Goal: Information Seeking & Learning: Find specific fact

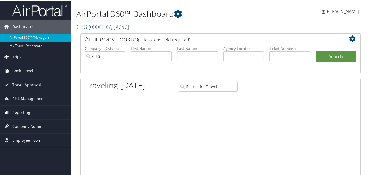
click at [36, 115] on link "Reporting" at bounding box center [35, 112] width 71 height 14
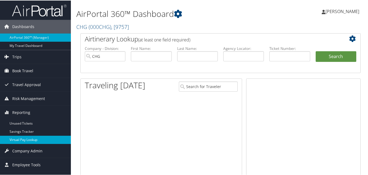
click at [30, 137] on link "Virtual Pay Lookup" at bounding box center [35, 139] width 71 height 8
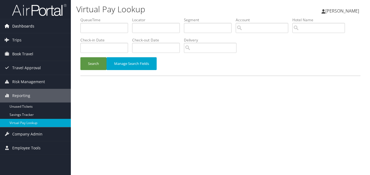
click at [36, 26] on link "Dashboards" at bounding box center [35, 26] width 71 height 14
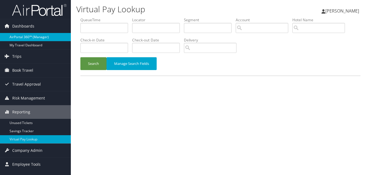
click at [31, 38] on link "AirPortal 360™ (Manager)" at bounding box center [35, 37] width 71 height 8
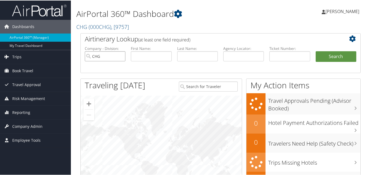
click at [121, 55] on input "CHG" at bounding box center [105, 56] width 41 height 10
click at [136, 56] on input "text" at bounding box center [151, 56] width 41 height 10
paste input "[PERSON_NAME]"
type input "[PERSON_NAME]"
click at [186, 56] on input "text" at bounding box center [197, 56] width 41 height 10
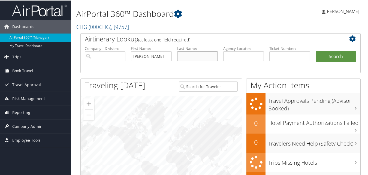
paste input "Galezowska"
type input "Galezowska"
click at [326, 54] on button "Search" at bounding box center [336, 56] width 41 height 11
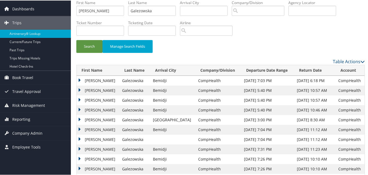
scroll to position [27, 0]
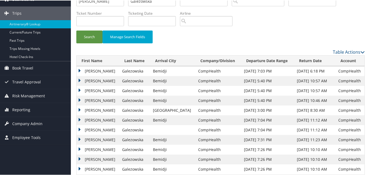
click at [79, 79] on td "Joanna" at bounding box center [98, 81] width 43 height 10
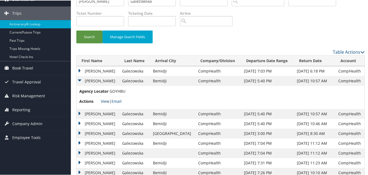
click at [107, 100] on link "View" at bounding box center [105, 100] width 8 height 5
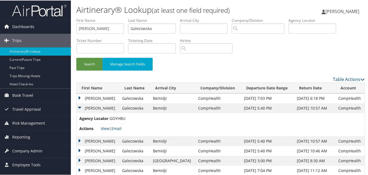
click at [112, 33] on li "First Name Joanna" at bounding box center [102, 27] width 52 height 20
click at [109, 28] on input "Joanna" at bounding box center [100, 28] width 48 height 10
paste input "Sergio"
type input "Sergio"
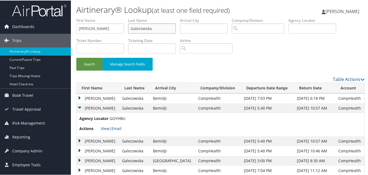
click at [145, 25] on input "Galezowska" at bounding box center [152, 28] width 48 height 10
paste input "Moreir"
type input "Moreira"
click at [90, 62] on button "Search" at bounding box center [89, 63] width 26 height 13
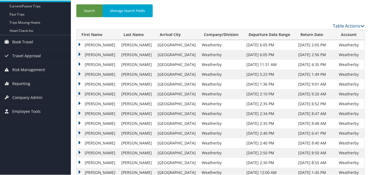
scroll to position [55, 0]
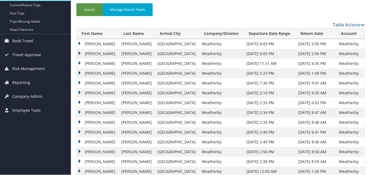
click at [79, 41] on td "Sergio" at bounding box center [98, 43] width 42 height 10
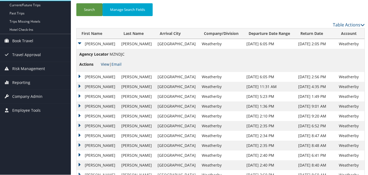
click at [104, 63] on link "View" at bounding box center [105, 63] width 8 height 5
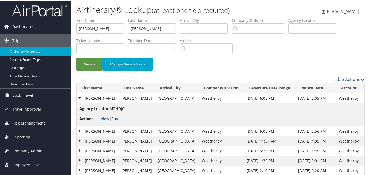
click at [110, 22] on label "First Name" at bounding box center [102, 19] width 52 height 5
click at [100, 36] on li "First Name Sergio" at bounding box center [102, 27] width 52 height 20
click at [100, 26] on input "Sergio" at bounding box center [100, 28] width 48 height 10
paste input "Grethe"
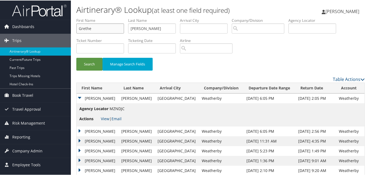
type input "Grethe"
click at [145, 27] on input "Moreira" at bounding box center [152, 28] width 48 height 10
paste input "tenson"
type input "Mortenson"
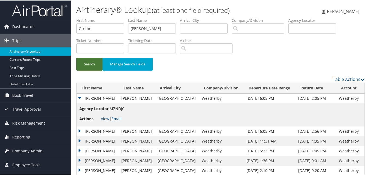
click at [91, 62] on button "Search" at bounding box center [89, 63] width 26 height 13
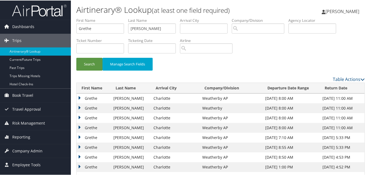
click at [79, 108] on td "Grethe" at bounding box center [94, 108] width 34 height 10
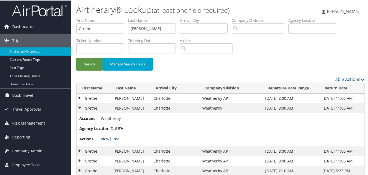
click at [104, 137] on link "View" at bounding box center [105, 138] width 8 height 5
click at [106, 32] on input "Grethe" at bounding box center [100, 28] width 48 height 10
paste input "Jason"
type input "Jason"
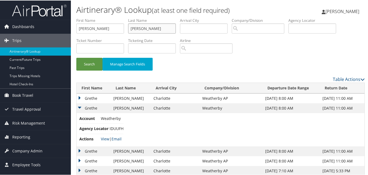
click at [170, 30] on input "Mortenson" at bounding box center [152, 28] width 48 height 10
paste input "Ja"
click at [89, 64] on button "Search" at bounding box center [89, 63] width 26 height 13
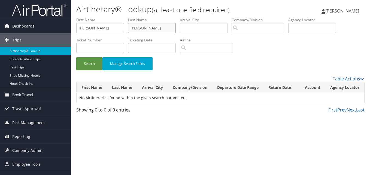
click at [139, 30] on input "Jason" at bounding box center [152, 28] width 48 height 10
paste input "Kala"
type input "Kalan"
click at [87, 67] on button "Search" at bounding box center [89, 63] width 26 height 13
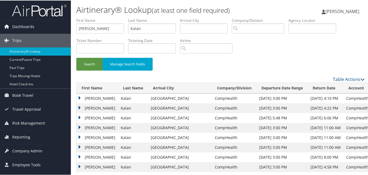
click at [80, 105] on td "Jason" at bounding box center [97, 108] width 41 height 10
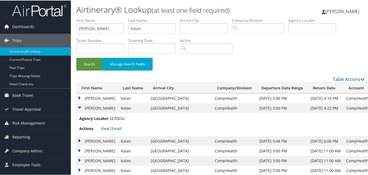
click at [104, 127] on link "View" at bounding box center [105, 127] width 8 height 5
click at [121, 29] on input "Jason" at bounding box center [100, 28] width 48 height 10
paste input "Ronald"
type input "Ronald"
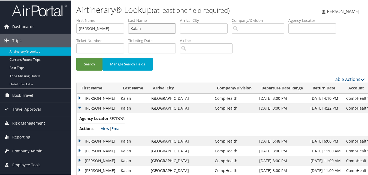
click at [142, 27] on input "Kalan" at bounding box center [152, 28] width 48 height 10
paste input "Innerfield"
type input "Innerfield"
click at [99, 58] on button "Search" at bounding box center [89, 63] width 26 height 13
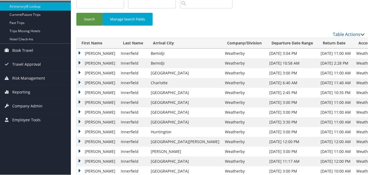
scroll to position [55, 0]
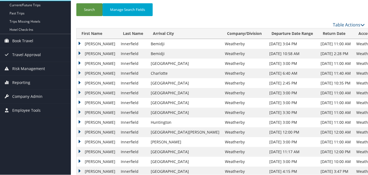
click at [82, 42] on td "Ronald" at bounding box center [97, 43] width 41 height 10
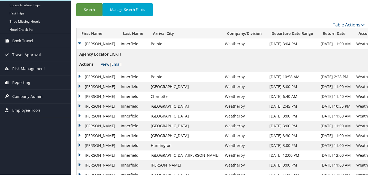
click at [104, 65] on link "View" at bounding box center [105, 63] width 8 height 5
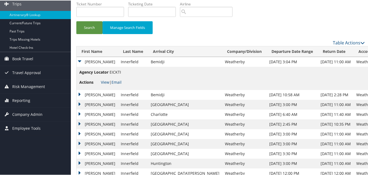
scroll to position [0, 0]
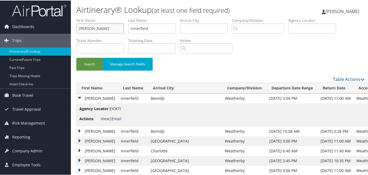
click at [91, 29] on input "Ronald" at bounding box center [100, 28] width 48 height 10
paste input "honda"
type input "Rhonda"
click at [141, 28] on input "Innerfield" at bounding box center [152, 28] width 48 height 10
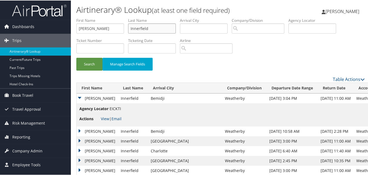
click at [141, 28] on input "Innerfield" at bounding box center [152, 28] width 48 height 10
paste input "Mattingly"
type input "Mattingly"
click at [91, 61] on button "Search" at bounding box center [89, 63] width 26 height 13
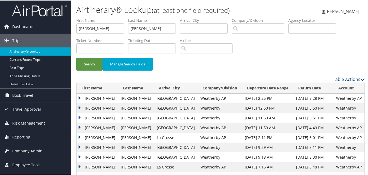
click at [77, 127] on td "Rhonda" at bounding box center [97, 127] width 41 height 10
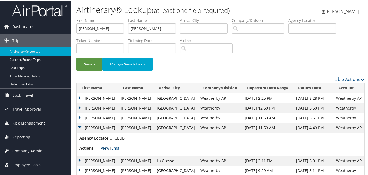
click at [105, 147] on link "View" at bounding box center [105, 147] width 8 height 5
click at [85, 29] on input "Rhonda" at bounding box center [100, 28] width 48 height 10
paste input "Juan"
type input "Juan"
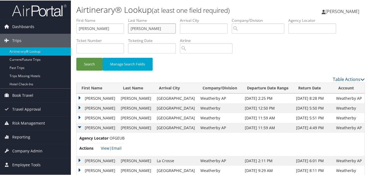
click at [143, 28] on input "Mattingly" at bounding box center [152, 28] width 48 height 10
paste input "Zuniga"
type input "Zuniga"
click at [75, 64] on div "Search Manage Search Fields" at bounding box center [220, 66] width 297 height 18
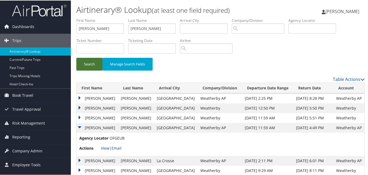
click at [91, 65] on button "Search" at bounding box center [89, 63] width 26 height 13
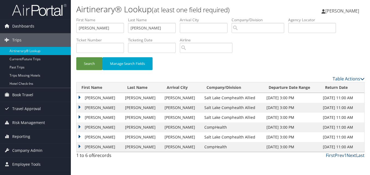
click at [79, 145] on td "Juan" at bounding box center [100, 147] width 46 height 10
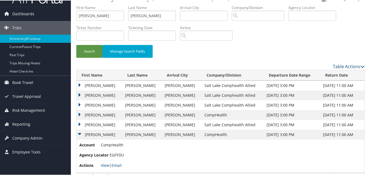
scroll to position [20, 0]
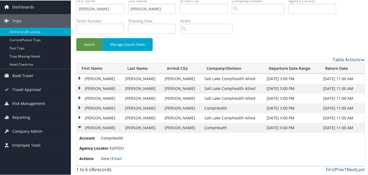
click at [102, 158] on link "View" at bounding box center [105, 157] width 8 height 5
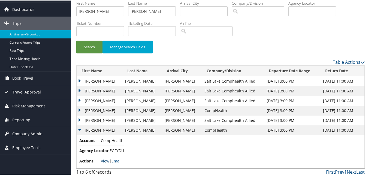
scroll to position [0, 0]
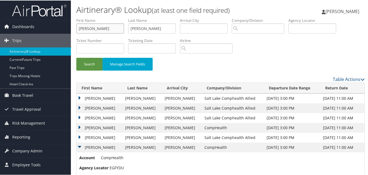
click at [108, 25] on input "Juan" at bounding box center [100, 28] width 48 height 10
paste input "Ashfaq"
type input "Ashfaq"
click at [168, 26] on input "Zuniga" at bounding box center [152, 28] width 48 height 10
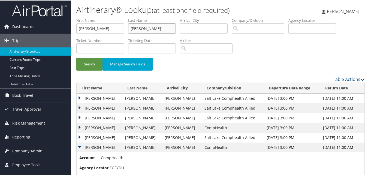
click at [168, 26] on input "Zuniga" at bounding box center [152, 28] width 48 height 10
paste input "Khan"
type input "Khan"
click at [84, 67] on button "Search" at bounding box center [89, 63] width 26 height 13
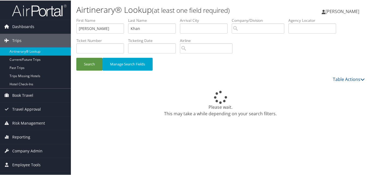
click at [185, 76] on div "Table Actions" at bounding box center [258, 79] width 214 height 7
click at [218, 103] on icon at bounding box center [220, 97] width 19 height 16
click at [227, 87] on div "Please wait. This may take a while depending on your search filters." at bounding box center [220, 133] width 289 height 103
click at [92, 26] on input "Ashfaq" at bounding box center [100, 28] width 48 height 10
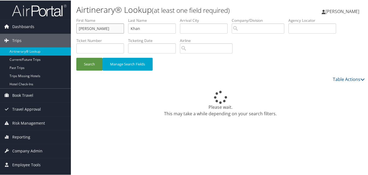
paste input "Nicholas"
type input "Nicholas"
click at [160, 25] on input "Khan" at bounding box center [152, 28] width 48 height 10
paste input "Lyo"
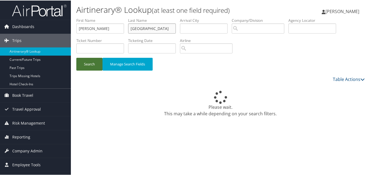
type input "Lyon"
click at [89, 67] on button "Search" at bounding box center [89, 63] width 26 height 13
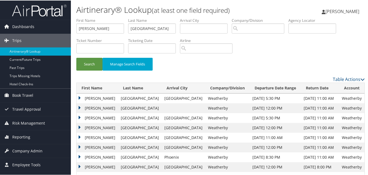
click at [79, 116] on td "Nicholas" at bounding box center [97, 118] width 41 height 10
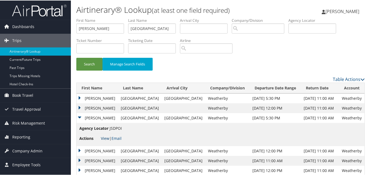
click at [103, 137] on link "View" at bounding box center [105, 137] width 8 height 5
click at [112, 29] on input "Nicholas" at bounding box center [100, 28] width 48 height 10
paste input "Jenny"
type input "Jenny"
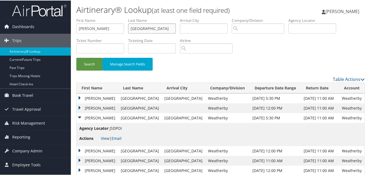
click at [146, 29] on input "Lyon" at bounding box center [152, 28] width 48 height 10
paste input "ee"
type input "Lee"
click at [93, 68] on button "Search" at bounding box center [89, 63] width 26 height 13
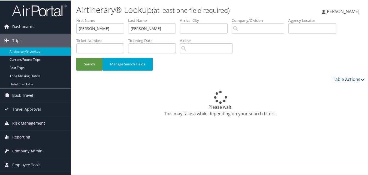
click at [228, 76] on div "Table Actions" at bounding box center [258, 79] width 214 height 7
click at [194, 101] on div "Please wait. This may take a while depending on your search filters." at bounding box center [220, 103] width 289 height 26
click at [91, 30] on input "Jenny" at bounding box center [100, 28] width 48 height 10
paste input "Gladys"
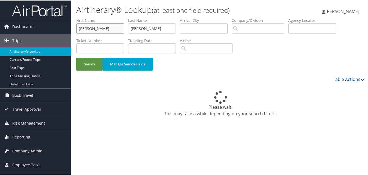
type input "Gladys"
click at [139, 30] on input "Lee" at bounding box center [152, 28] width 48 height 10
paste input "Silverman"
type input "Silverman"
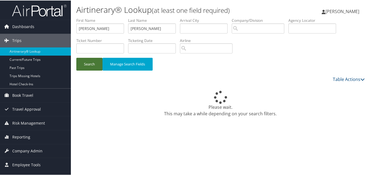
click at [92, 64] on button "Search" at bounding box center [89, 63] width 26 height 13
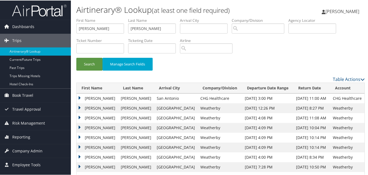
click at [81, 106] on td "Gladys" at bounding box center [97, 108] width 41 height 10
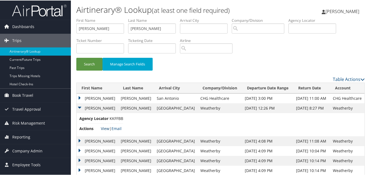
click at [105, 126] on link "View" at bounding box center [105, 127] width 8 height 5
click at [100, 30] on input "Gladys" at bounding box center [100, 28] width 48 height 10
paste input "Aleta"
type input "Aleta"
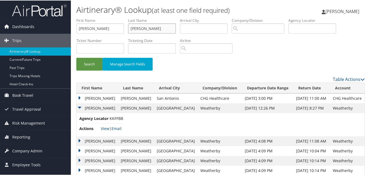
click at [146, 24] on input "Silverman" at bounding box center [152, 28] width 48 height 10
paste input "mmons"
type input "Simmons"
click at [88, 61] on button "Search" at bounding box center [89, 63] width 26 height 13
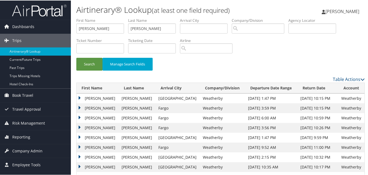
click at [80, 108] on td "Aleta" at bounding box center [98, 108] width 42 height 10
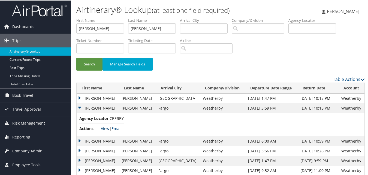
click at [105, 128] on link "View" at bounding box center [105, 127] width 8 height 5
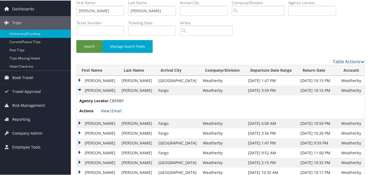
scroll to position [27, 0]
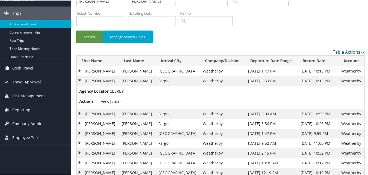
click at [78, 111] on td "Aleta" at bounding box center [98, 114] width 42 height 10
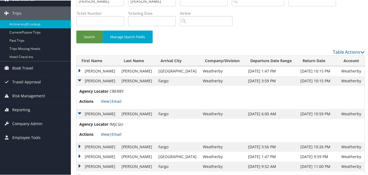
click at [105, 134] on link "View" at bounding box center [105, 133] width 8 height 5
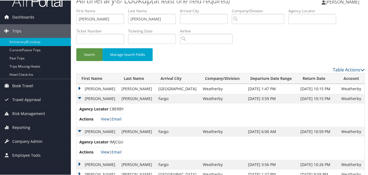
scroll to position [0, 0]
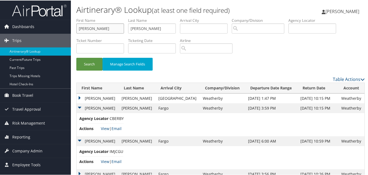
click at [92, 27] on input "Aleta" at bounding box center [100, 28] width 48 height 10
paste input "Christie"
type input "Christie"
click at [154, 33] on input "Simmons" at bounding box center [152, 28] width 48 height 10
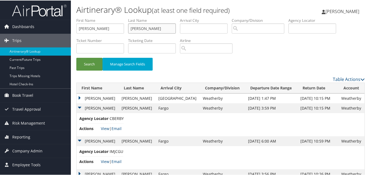
click at [154, 33] on input "Simmons" at bounding box center [152, 28] width 48 height 10
paste input "Nelson"
type input "Nelson"
click at [98, 61] on button "Search" at bounding box center [89, 63] width 26 height 13
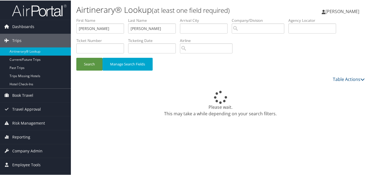
click at [220, 113] on div "Please wait. This may take a while depending on your search filters." at bounding box center [220, 103] width 289 height 26
click at [221, 113] on div "Please wait. This may take a while depending on your search filters." at bounding box center [220, 103] width 289 height 26
click at [237, 112] on div "Please wait. This may take a while depending on your search filters." at bounding box center [220, 103] width 289 height 26
click at [223, 90] on div "Please wait. This may take a while depending on your search filters." at bounding box center [220, 103] width 289 height 26
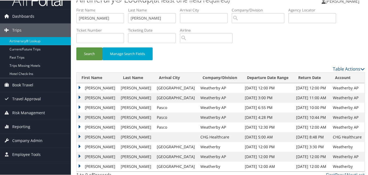
scroll to position [16, 0]
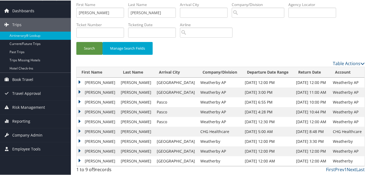
click at [78, 110] on td "Christie" at bounding box center [97, 112] width 41 height 10
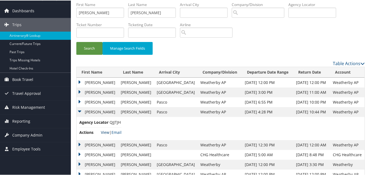
click at [105, 131] on link "View" at bounding box center [105, 131] width 8 height 5
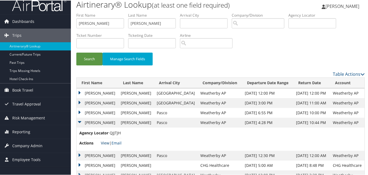
scroll to position [0, 0]
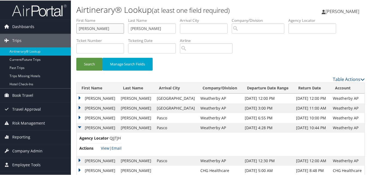
click at [106, 29] on input "Christie" at bounding box center [100, 28] width 48 height 10
paste input "Merissa"
type input "Merissa"
click at [136, 30] on input "Nelson" at bounding box center [152, 28] width 48 height 10
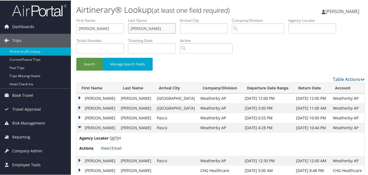
click at [136, 30] on input "Nelson" at bounding box center [152, 28] width 48 height 10
paste input "Stoops"
type input "Stoops"
click at [91, 63] on button "Search" at bounding box center [89, 63] width 26 height 13
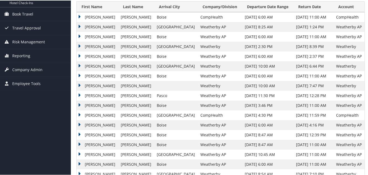
scroll to position [82, 0]
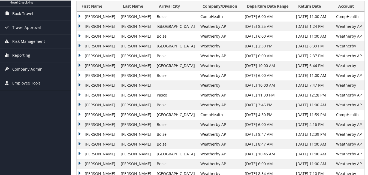
click at [79, 95] on td "Merissa" at bounding box center [97, 95] width 41 height 10
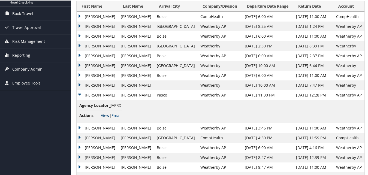
click at [102, 115] on link "View" at bounding box center [105, 114] width 8 height 5
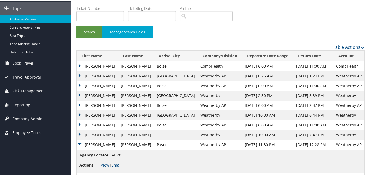
scroll to position [0, 0]
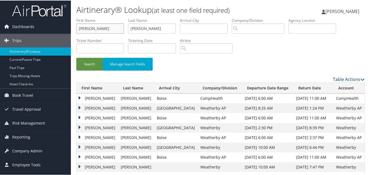
click at [115, 29] on input "Merissa" at bounding box center [100, 28] width 48 height 10
paste input "Salil"
type input "Salil"
click at [170, 28] on input "Stoops" at bounding box center [152, 28] width 48 height 10
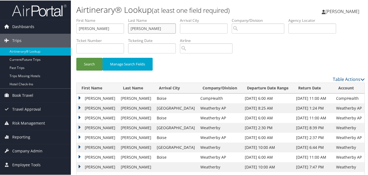
click at [170, 29] on input "Stoops" at bounding box center [152, 28] width 48 height 10
paste input "Joshi"
type input "Joshi"
click at [85, 64] on button "Search" at bounding box center [89, 63] width 26 height 13
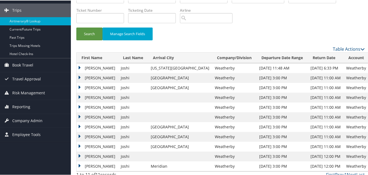
scroll to position [35, 0]
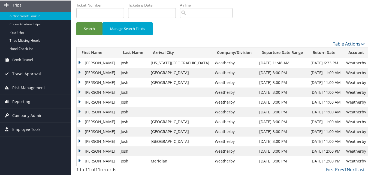
click at [79, 82] on td "Salil" at bounding box center [97, 82] width 41 height 10
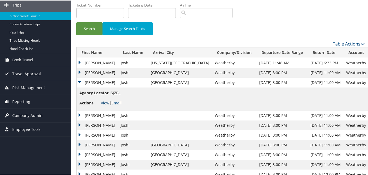
click at [101, 101] on link "View" at bounding box center [105, 102] width 8 height 5
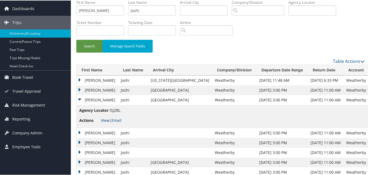
scroll to position [0, 0]
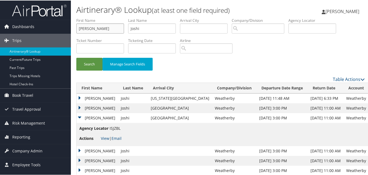
click at [113, 32] on input "Salil" at bounding box center [100, 28] width 48 height 10
click at [112, 32] on input "Salil" at bounding box center [100, 28] width 48 height 10
click at [112, 33] on input "Salil" at bounding box center [100, 28] width 48 height 10
paste input "Dana"
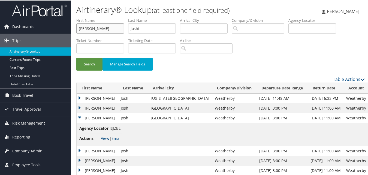
type input "Dana"
click at [164, 28] on input "Joshi" at bounding box center [152, 28] width 48 height 10
paste input "hnson"
type input "Johnson"
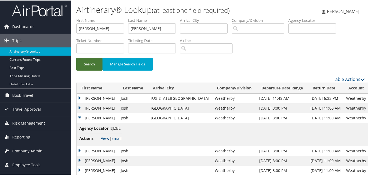
click at [95, 61] on button "Search" at bounding box center [89, 63] width 26 height 13
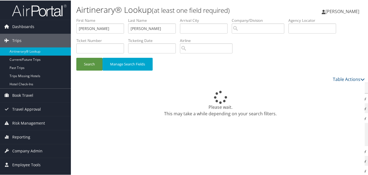
click at [198, 123] on div "Please wait. This may take a while depending on your search filters." at bounding box center [220, 153] width 289 height 142
click at [118, 28] on input "Dana" at bounding box center [100, 28] width 48 height 10
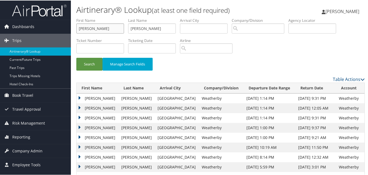
click at [118, 28] on input "Dana" at bounding box center [100, 28] width 48 height 10
paste input "vid"
type input "David"
click at [141, 33] on input "Johnson" at bounding box center [152, 28] width 48 height 10
paste input "Hodges"
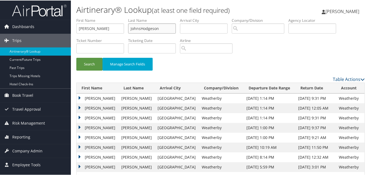
click at [142, 27] on input "JohnsHodgeson" at bounding box center [152, 28] width 48 height 10
paste input "Hodges"
type input "Hodges"
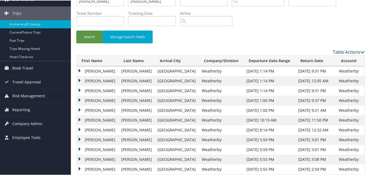
click at [80, 107] on td "Dana" at bounding box center [98, 110] width 42 height 10
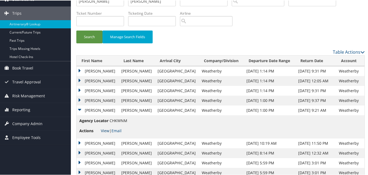
click at [103, 130] on link "View" at bounding box center [105, 130] width 8 height 5
click at [94, 34] on button "Search" at bounding box center [89, 36] width 26 height 13
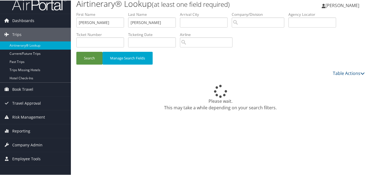
scroll to position [0, 0]
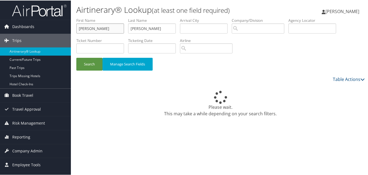
click at [99, 31] on input "David" at bounding box center [100, 28] width 48 height 10
paste input "Vladimir"
type input "Vladimir"
click at [167, 26] on input "Hodges" at bounding box center [152, 28] width 48 height 10
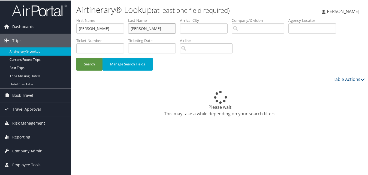
click at [167, 26] on input "Hodges" at bounding box center [152, 28] width 48 height 10
paste input "Ognenovski"
type input "Ognenovski"
click at [91, 63] on button "Search" at bounding box center [89, 63] width 26 height 13
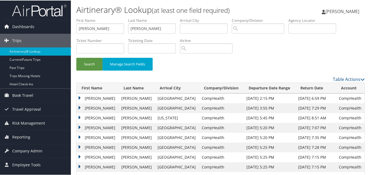
click at [80, 108] on td "Vladimir" at bounding box center [98, 108] width 42 height 10
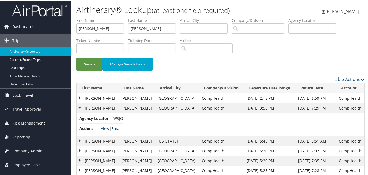
click at [102, 126] on link "View" at bounding box center [105, 127] width 8 height 5
click at [112, 30] on input "Vladimir" at bounding box center [100, 28] width 48 height 10
paste input "Ali"
type input "Ali"
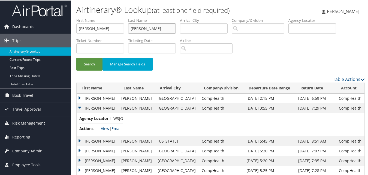
click at [142, 27] on input "Ognenovski" at bounding box center [152, 28] width 48 height 10
paste input "Hemyar"
type input "Hemyari"
click at [95, 58] on button "Search" at bounding box center [89, 63] width 26 height 13
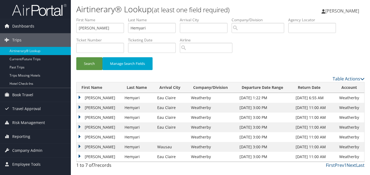
click at [79, 98] on td "Ali" at bounding box center [99, 98] width 45 height 10
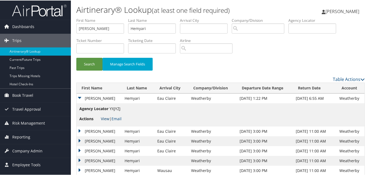
click at [106, 118] on link "View" at bounding box center [105, 118] width 8 height 5
click at [112, 29] on input "Ali" at bounding box center [100, 28] width 48 height 10
paste input "nn"
click at [112, 29] on input "Ann" at bounding box center [100, 28] width 48 height 10
type input "Ann"
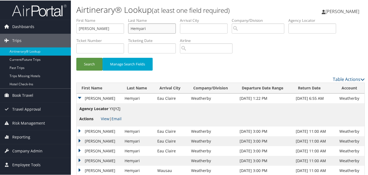
click at [161, 27] on input "Hemyari" at bounding box center [152, 28] width 48 height 10
paste input "ndrzak"
type input "Hendrzak"
click at [94, 65] on button "Search" at bounding box center [89, 63] width 26 height 13
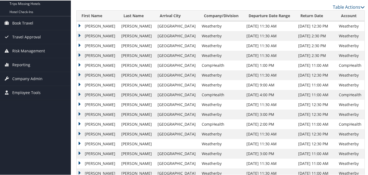
scroll to position [82, 0]
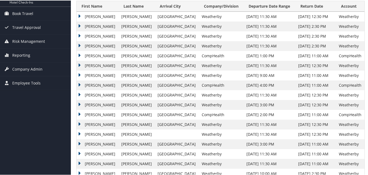
click at [80, 112] on td "Ann" at bounding box center [98, 114] width 42 height 10
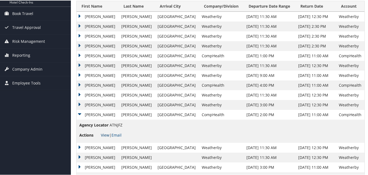
click at [107, 133] on link "View" at bounding box center [105, 134] width 8 height 5
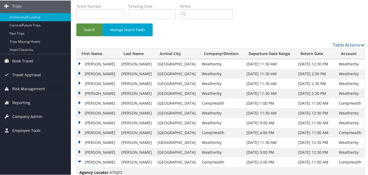
scroll to position [0, 0]
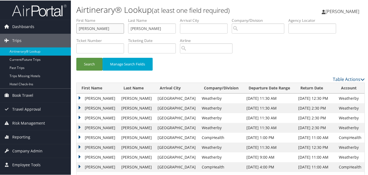
click at [106, 28] on input "Ann" at bounding box center [100, 28] width 48 height 10
paste input "Nailah"
type input "Nailah"
click at [143, 25] on input "Hendrzak" at bounding box center [152, 28] width 48 height 10
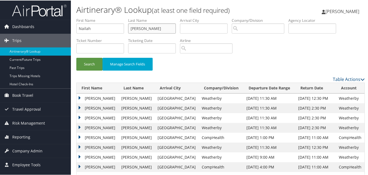
click at [143, 25] on input "Hendrzak" at bounding box center [152, 28] width 48 height 10
paste input "Morancie"
type input "Morancie"
click at [88, 59] on button "Search" at bounding box center [89, 63] width 26 height 13
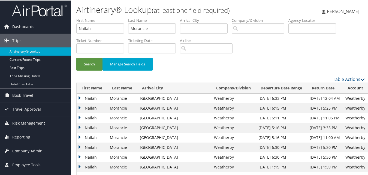
click at [79, 127] on td "Nailah" at bounding box center [92, 127] width 31 height 10
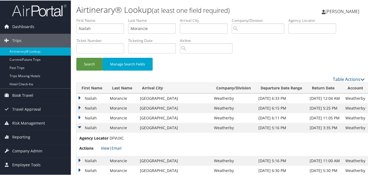
click at [102, 147] on link "View" at bounding box center [105, 147] width 8 height 5
click at [97, 26] on input "Nailah" at bounding box center [100, 28] width 48 height 10
click at [96, 26] on input "Nailah" at bounding box center [100, 28] width 48 height 10
paste input "Mark"
type input "Mark"
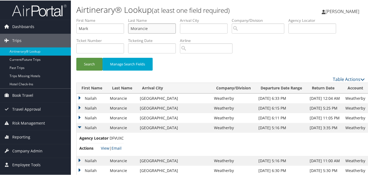
click at [152, 31] on input "Morancie" at bounding box center [152, 28] width 48 height 10
paste input "sch"
type input "Morasch"
click at [95, 59] on button "Search" at bounding box center [89, 63] width 26 height 13
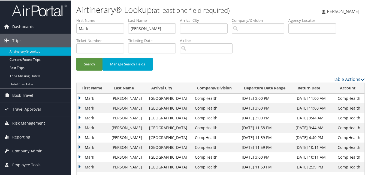
click at [81, 107] on td "Mark" at bounding box center [93, 108] width 32 height 10
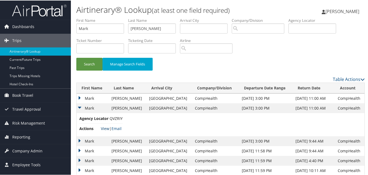
click at [104, 127] on link "View" at bounding box center [105, 127] width 8 height 5
click at [100, 29] on input "Mark" at bounding box center [100, 28] width 48 height 10
paste input "Eric"
type input "Eric"
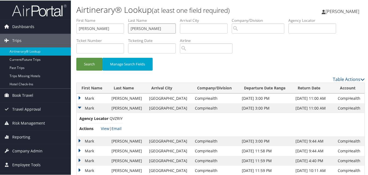
click at [149, 28] on input "Morasch" at bounding box center [152, 28] width 48 height 10
paste input "Njiforfut"
type input "Njiforfut"
click at [92, 67] on button "Search" at bounding box center [89, 63] width 26 height 13
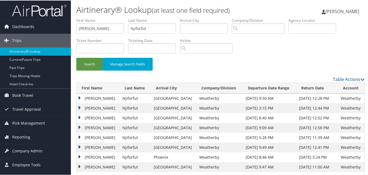
click at [79, 96] on td "Eric" at bounding box center [98, 98] width 43 height 10
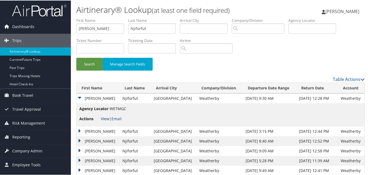
click at [108, 120] on link "View" at bounding box center [105, 118] width 8 height 5
click at [88, 28] on input "Eric" at bounding box center [100, 28] width 48 height 10
paste input "Ashfaq"
type input "Ashfaq"
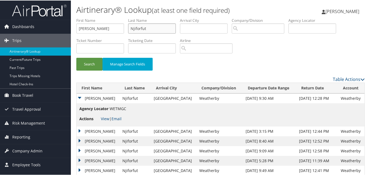
click at [142, 28] on input "Njiforfut" at bounding box center [152, 28] width 48 height 10
paste input "Khan"
type input "Khan"
click at [93, 62] on button "Search" at bounding box center [89, 63] width 26 height 13
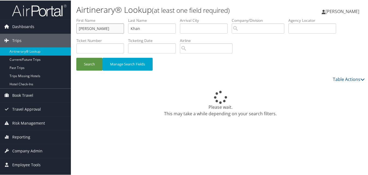
click at [104, 28] on input "Ashfaq" at bounding box center [100, 28] width 48 height 10
paste input "Hadnagy"
type input "Hadnagy"
click at [154, 26] on input "Khan" at bounding box center [152, 28] width 48 height 10
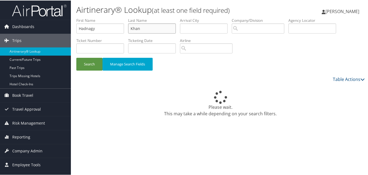
click at [154, 26] on input "Khan" at bounding box center [152, 28] width 48 height 10
paste input "Michael"
click at [86, 67] on button "Search" at bounding box center [89, 63] width 26 height 13
click at [158, 31] on input "Michael" at bounding box center [152, 28] width 48 height 10
click at [95, 62] on button "Search" at bounding box center [89, 63] width 26 height 13
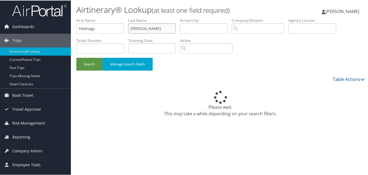
click at [157, 26] on input "Michael" at bounding box center [152, 28] width 48 height 10
paste input "Ii"
click at [91, 60] on button "Search" at bounding box center [89, 63] width 26 height 13
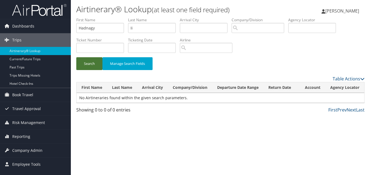
click at [91, 60] on button "Search" at bounding box center [89, 63] width 26 height 13
click at [139, 29] on input "Ii" at bounding box center [152, 28] width 48 height 10
paste input "Michael"
type input "Michael"
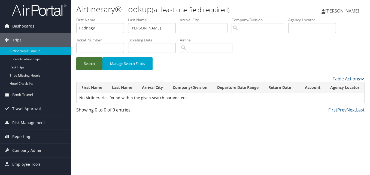
click at [97, 61] on button "Search" at bounding box center [89, 63] width 26 height 13
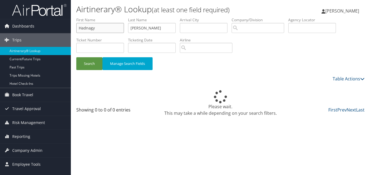
click at [95, 30] on input "Hadnagy" at bounding box center [100, 28] width 48 height 10
paste input "Michael"
type input "Michael"
click at [154, 28] on input "Michael" at bounding box center [152, 28] width 48 height 10
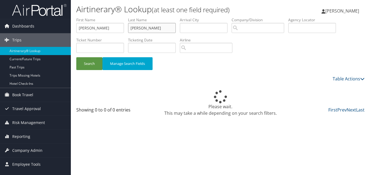
click at [154, 28] on input "Michael" at bounding box center [152, 28] width 48 height 10
paste input "Ii"
type input "Ii"
click at [89, 61] on button "Search" at bounding box center [89, 63] width 26 height 13
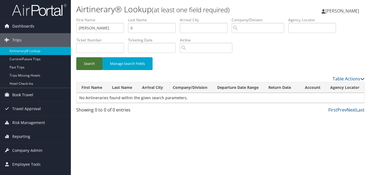
click at [92, 58] on button "Search" at bounding box center [89, 63] width 26 height 13
click at [95, 27] on input "Michael" at bounding box center [100, 28] width 48 height 10
paste input "Wish"
click at [109, 29] on input "MichaelWish" at bounding box center [100, 28] width 48 height 10
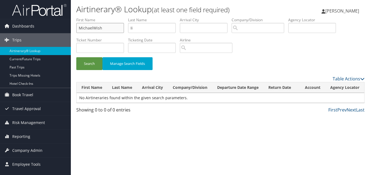
click at [109, 29] on input "MichaelWish" at bounding box center [100, 28] width 48 height 10
paste input "text"
type input "Wish"
click at [144, 26] on input "Ii" at bounding box center [152, 28] width 48 height 10
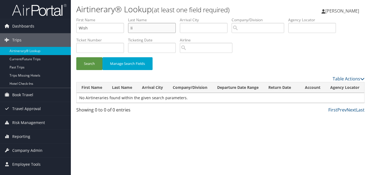
paste input "Mema"
type input "Mema"
click at [82, 69] on button "Search" at bounding box center [89, 63] width 26 height 13
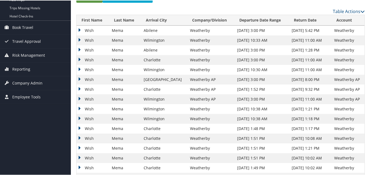
scroll to position [82, 0]
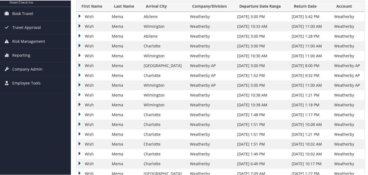
click at [79, 82] on td "Wish" at bounding box center [93, 85] width 32 height 10
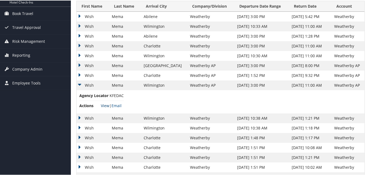
click at [107, 104] on link "View" at bounding box center [105, 105] width 8 height 5
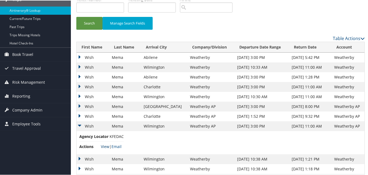
scroll to position [0, 0]
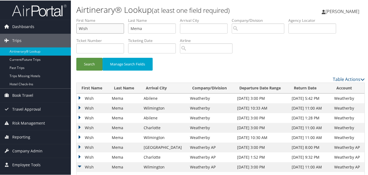
click at [100, 26] on input "Wish" at bounding box center [100, 28] width 48 height 10
paste input "Megan"
type input "Megan"
click at [139, 31] on input "Mema" at bounding box center [152, 28] width 48 height 10
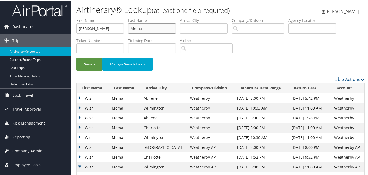
click at [139, 31] on input "Mema" at bounding box center [152, 28] width 48 height 10
paste input "Yaranon"
type input "Yaranon"
click at [92, 66] on button "Search" at bounding box center [89, 63] width 26 height 13
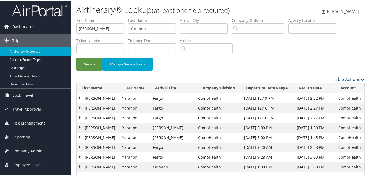
click at [78, 109] on td "Megan" at bounding box center [98, 108] width 43 height 10
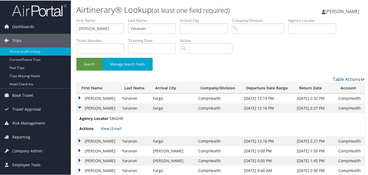
click at [103, 130] on link "View" at bounding box center [105, 127] width 8 height 5
click at [109, 30] on input "Megan" at bounding box center [100, 28] width 48 height 10
paste input "ichael"
type input "Michael"
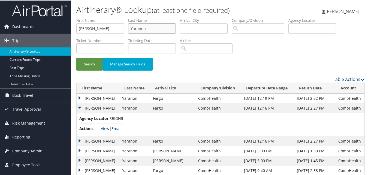
click at [140, 28] on input "Yaranon" at bounding box center [152, 28] width 48 height 10
paste input "Hadnagy"
type input "Hadnagy"
click at [88, 62] on button "Search" at bounding box center [89, 63] width 26 height 13
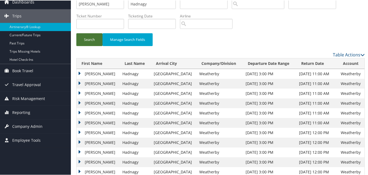
scroll to position [55, 0]
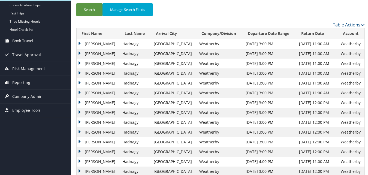
click at [81, 51] on td "Michael" at bounding box center [98, 53] width 43 height 10
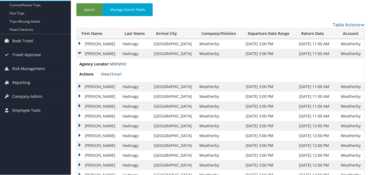
click at [105, 73] on link "View" at bounding box center [105, 73] width 8 height 5
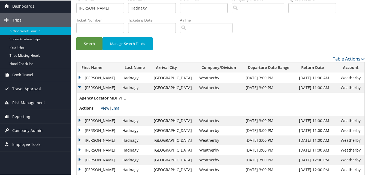
scroll to position [0, 0]
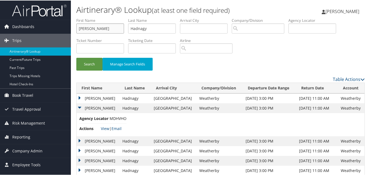
click at [91, 26] on input "Michael" at bounding box center [100, 28] width 48 height 10
paste input "Benigno"
type input "Benigno"
click at [173, 30] on input "Hadnagy" at bounding box center [152, 28] width 48 height 10
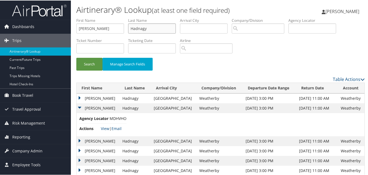
click at [173, 30] on input "Hadnagy" at bounding box center [152, 28] width 48 height 10
paste input "ernandez"
type input "Hernandez"
click at [90, 60] on button "Search" at bounding box center [89, 63] width 26 height 13
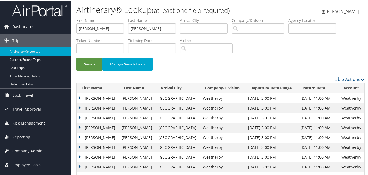
click at [81, 98] on td "Benigno" at bounding box center [98, 98] width 42 height 10
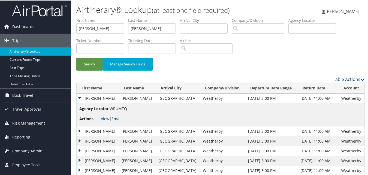
click at [100, 119] on li "Actions View | Email" at bounding box center [103, 118] width 48 height 10
click at [102, 118] on link "View" at bounding box center [105, 118] width 8 height 5
click at [108, 20] on label "First Name" at bounding box center [102, 19] width 52 height 5
click at [108, 28] on input "Benigno" at bounding box center [100, 28] width 48 height 10
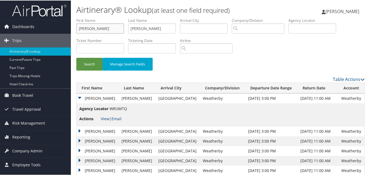
click at [108, 28] on input "Benigno" at bounding box center [100, 28] width 48 height 10
paste input "Ashfaq"
type input "Ashfaq"
click at [170, 31] on input "Hernandez" at bounding box center [152, 28] width 48 height 10
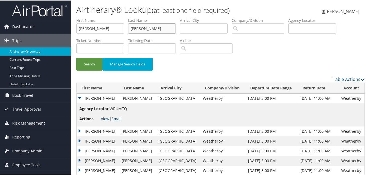
paste input "Khan"
type input "Khan"
click at [81, 62] on button "Search" at bounding box center [89, 63] width 26 height 13
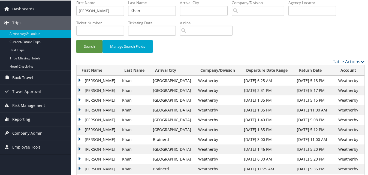
scroll to position [27, 0]
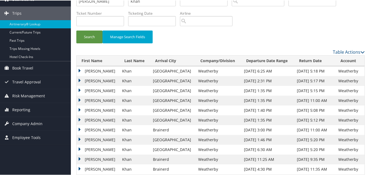
click at [79, 100] on td "Ashfaq" at bounding box center [98, 100] width 43 height 10
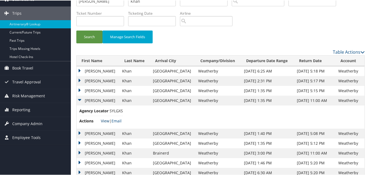
click at [106, 121] on link "View" at bounding box center [105, 120] width 8 height 5
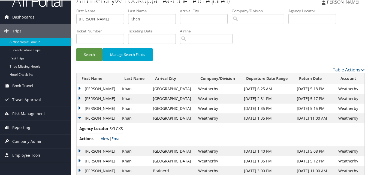
scroll to position [0, 0]
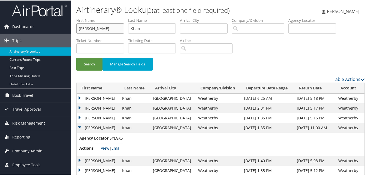
click at [88, 26] on input "Ashfaq" at bounding box center [100, 28] width 48 height 10
paste input "Jenny"
type input "Jenny"
click at [134, 30] on input "Khan" at bounding box center [152, 28] width 48 height 10
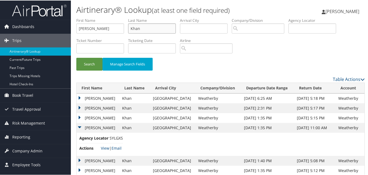
click at [134, 30] on input "Khan" at bounding box center [152, 28] width 48 height 10
paste input "Lee"
type input "Lee"
click at [93, 62] on button "Search" at bounding box center [89, 63] width 26 height 13
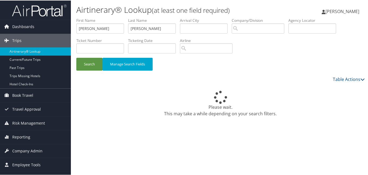
click at [306, 80] on div "Table Actions" at bounding box center [258, 79] width 214 height 7
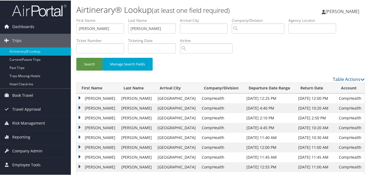
click at [80, 98] on td "Jenny" at bounding box center [98, 98] width 42 height 10
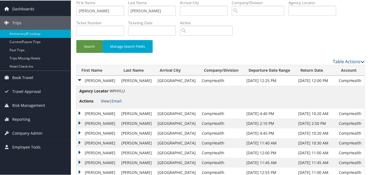
scroll to position [27, 0]
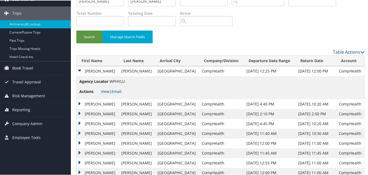
click at [78, 113] on td "Jenny" at bounding box center [98, 114] width 42 height 10
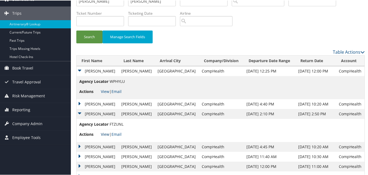
click at [105, 134] on link "View" at bounding box center [105, 133] width 8 height 5
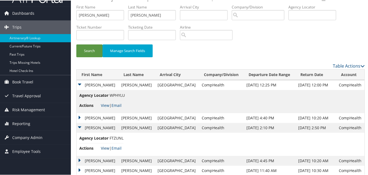
scroll to position [0, 0]
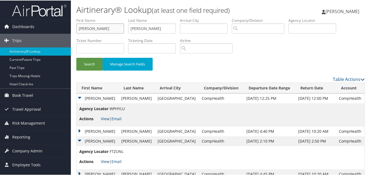
click at [111, 25] on input "Jenny" at bounding box center [100, 28] width 48 height 10
paste input "David"
type input "David"
click at [133, 27] on input "Lee" at bounding box center [152, 28] width 48 height 10
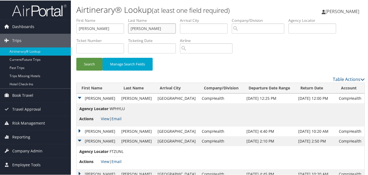
click at [133, 27] on input "Lee" at bounding box center [152, 28] width 48 height 10
paste input "Hodges"
type input "Hodges"
click at [96, 60] on button "Search" at bounding box center [89, 63] width 26 height 13
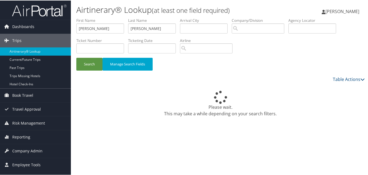
click at [163, 92] on div "Please wait. This may take a while depending on your search filters." at bounding box center [220, 103] width 289 height 26
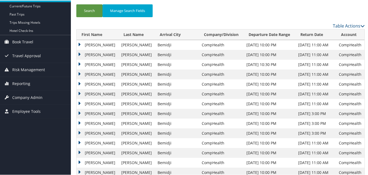
scroll to position [55, 0]
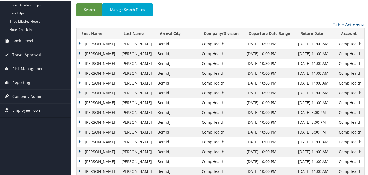
click at [79, 60] on td "David" at bounding box center [98, 63] width 42 height 10
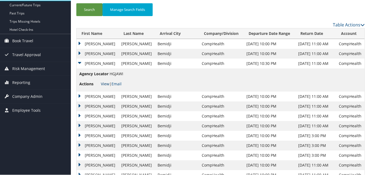
click at [104, 82] on link "View" at bounding box center [105, 83] width 8 height 5
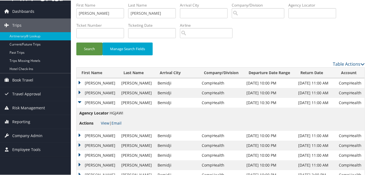
scroll to position [0, 0]
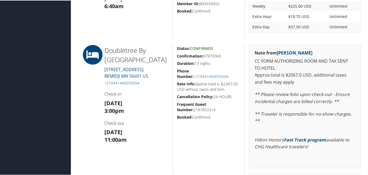
scroll to position [436, 0]
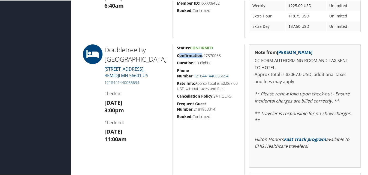
drag, startPoint x: 192, startPoint y: 57, endPoint x: 202, endPoint y: 57, distance: 10.6
click at [202, 57] on strong "Confirmation:" at bounding box center [190, 54] width 26 height 5
drag, startPoint x: 175, startPoint y: 57, endPoint x: 223, endPoint y: 56, distance: 47.7
click at [223, 56] on div "Status: Confirmed Confirmation: 97870068 Duration: 13 nights Phone Number: 1218…" at bounding box center [209, 122] width 72 height 156
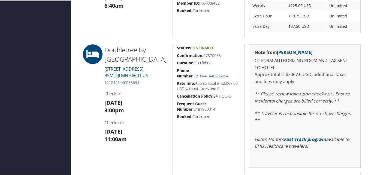
copy h5 "Confirmation: 97870068"
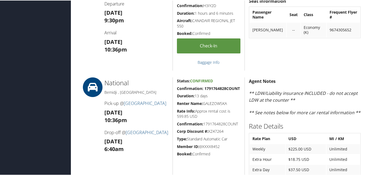
scroll to position [286, 0]
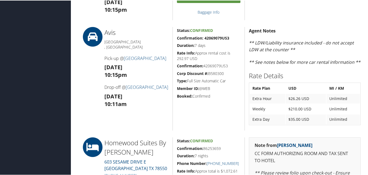
scroll to position [412, 0]
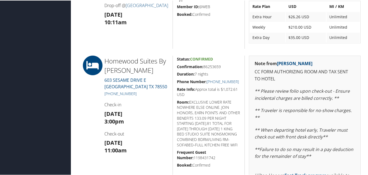
drag, startPoint x: 176, startPoint y: 66, endPoint x: 222, endPoint y: 66, distance: 46.1
click at [222, 66] on div "Status: Confirmed Confirmation: 86253659 Duration: 7 nights Phone Number: +1 (9…" at bounding box center [209, 145] width 72 height 181
copy h5 "Confirmation: 86253659"
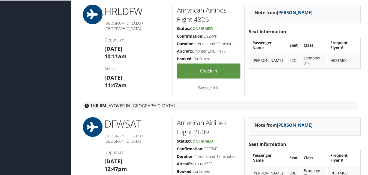
scroll to position [630, 0]
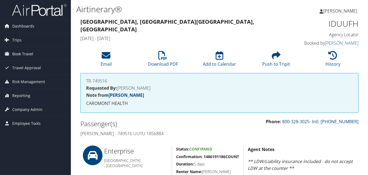
scroll to position [218, 0]
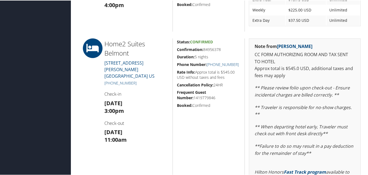
drag, startPoint x: 176, startPoint y: 48, endPoint x: 221, endPoint y: 48, distance: 44.7
click at [221, 48] on h5 "Confirmation: 84956378" at bounding box center [209, 48] width 64 height 5
copy h5 "Confirmation: 84956378"
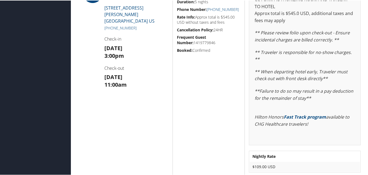
scroll to position [355, 0]
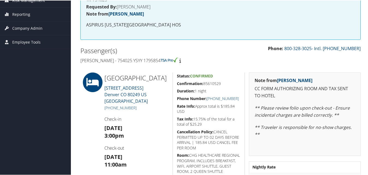
scroll to position [109, 0]
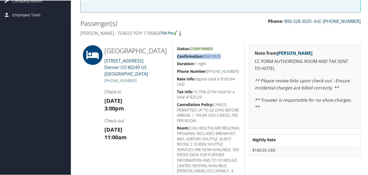
drag, startPoint x: 176, startPoint y: 58, endPoint x: 177, endPoint y: 55, distance: 3.6
click at [177, 55] on div "Status: Confirmed Confirmation: 85610529 Duration: 1 night Phone Number: +1 (30…" at bounding box center [209, 114] width 72 height 138
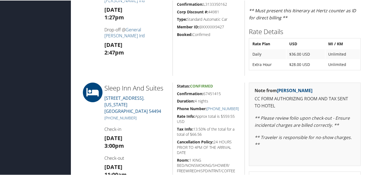
scroll to position [464, 0]
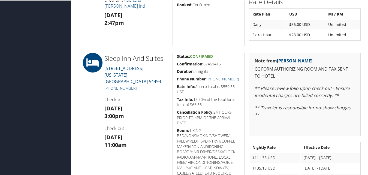
drag, startPoint x: 173, startPoint y: 61, endPoint x: 221, endPoint y: 65, distance: 47.6
click at [221, 65] on div "Status: Confirmed Confirmation: 67451415 Duration: 4 nights Phone Number: (715)…" at bounding box center [209, 121] width 72 height 138
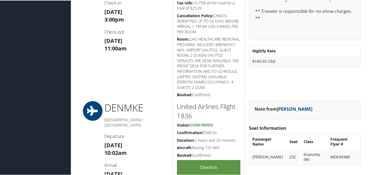
scroll to position [136, 0]
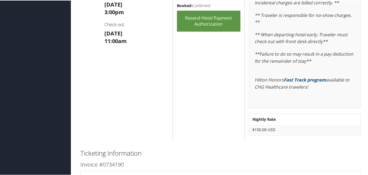
scroll to position [545, 0]
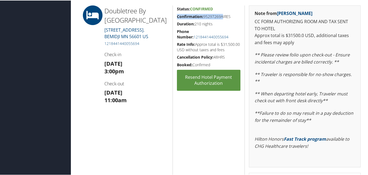
drag, startPoint x: 177, startPoint y: 15, endPoint x: 220, endPoint y: 17, distance: 43.7
click at [220, 17] on h5 "Confirmation: 95297269AIRES" at bounding box center [209, 15] width 64 height 5
copy h5 "Confirmation: 95297269"
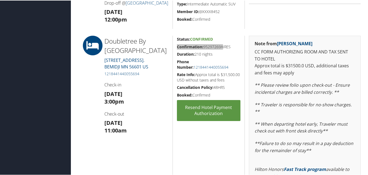
scroll to position [518, 0]
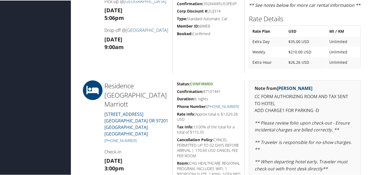
scroll to position [382, 0]
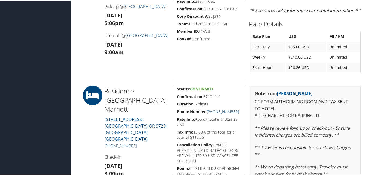
drag, startPoint x: 186, startPoint y: 94, endPoint x: 224, endPoint y: 95, distance: 37.9
click at [224, 95] on h5 "Confirmation: 87101441" at bounding box center [209, 96] width 64 height 5
drag, startPoint x: 224, startPoint y: 95, endPoint x: 193, endPoint y: 99, distance: 31.2
drag, startPoint x: 176, startPoint y: 95, endPoint x: 222, endPoint y: 93, distance: 45.6
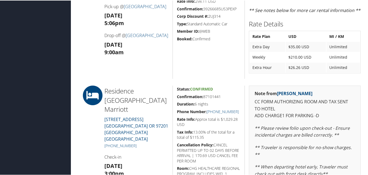
copy h5 "Confirmation: 87101441"
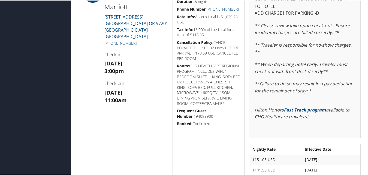
scroll to position [436, 0]
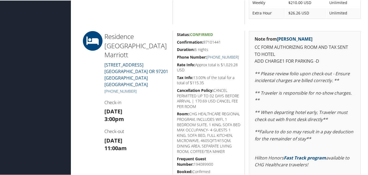
drag, startPoint x: 241, startPoint y: 55, endPoint x: 213, endPoint y: 56, distance: 28.4
click at [213, 56] on div "Status: Confirmed Confirmation: 87101441 Duration: 6 nights Phone Number: +1 (5…" at bounding box center [209, 135] width 72 height 209
copy link "(503) 552-9500"
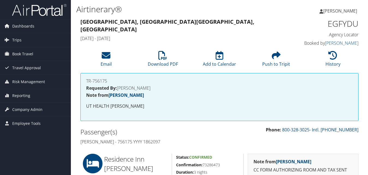
scroll to position [109, 0]
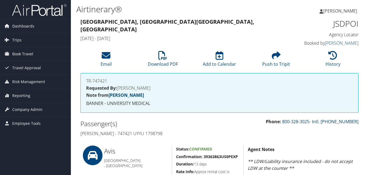
scroll to position [218, 0]
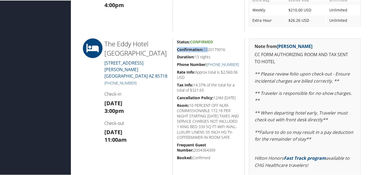
click at [206, 50] on h5 "Confirmation: 3320179016" at bounding box center [209, 48] width 64 height 5
drag, startPoint x: 176, startPoint y: 50, endPoint x: 226, endPoint y: 50, distance: 49.1
click at [226, 50] on h5 "Confirmation: 3320179016" at bounding box center [209, 48] width 64 height 5
copy h5 "Confirmation: 3320179016"
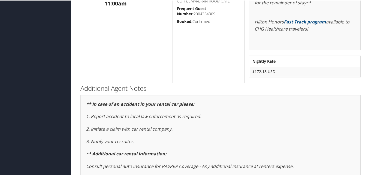
scroll to position [191, 0]
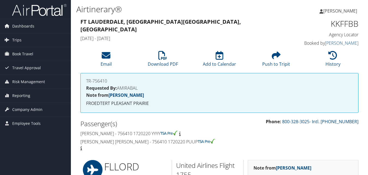
scroll to position [279, 0]
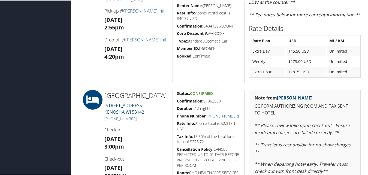
click at [227, 98] on h5 "Confirmation: 91863508" at bounding box center [209, 100] width 64 height 5
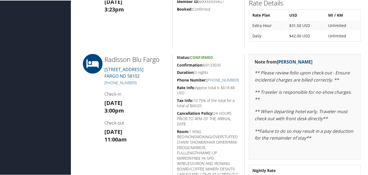
scroll to position [545, 0]
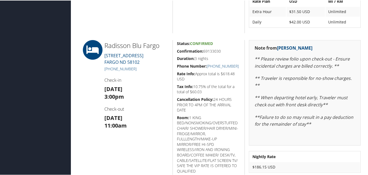
drag, startPoint x: 176, startPoint y: 49, endPoint x: 221, endPoint y: 46, distance: 45.6
click at [221, 46] on div "Status: Confirmed Confirmation: 69133030 Duration: 3 nights Phone Number: +1 (7…" at bounding box center [209, 111] width 72 height 143
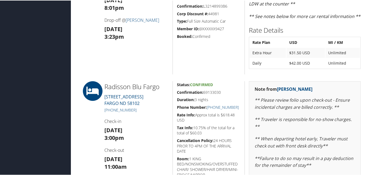
scroll to position [464, 0]
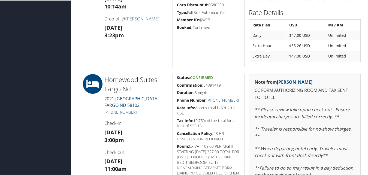
scroll to position [436, 0]
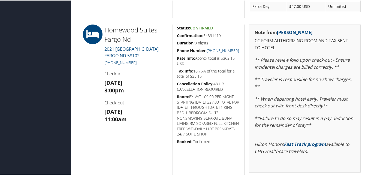
drag, startPoint x: 189, startPoint y: 35, endPoint x: 223, endPoint y: 34, distance: 33.8
click at [223, 34] on div "Status: Confirmed Confirmation: 54391419 Duration: 3 nights Phone Number: +1 (7…" at bounding box center [209, 114] width 72 height 181
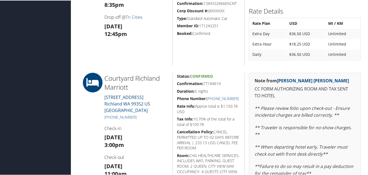
scroll to position [443, 0]
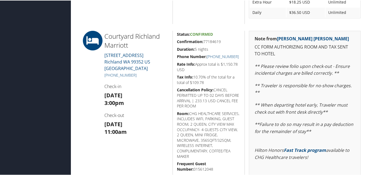
drag, startPoint x: 175, startPoint y: 35, endPoint x: 221, endPoint y: 35, distance: 46.1
click at [221, 35] on div "Status: Confirmed Confirmation: 77184619 Duration: 5 nights Phone Number: [PHON…" at bounding box center [209, 136] width 72 height 212
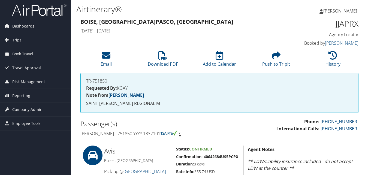
scroll to position [245, 0]
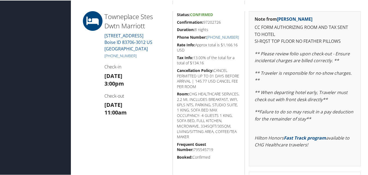
drag, startPoint x: 175, startPoint y: 22, endPoint x: 224, endPoint y: 20, distance: 49.2
click at [224, 20] on div "Status: Confirmed Confirmation: 97202726 Duration: 8 nights Phone Number: [PHON…" at bounding box center [209, 105] width 72 height 188
copy h5 "Confirmation: 97202726"
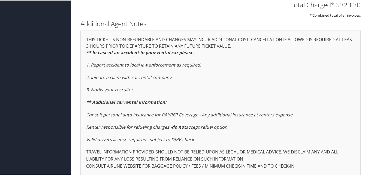
scroll to position [719, 0]
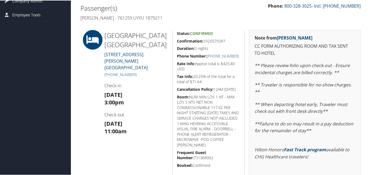
scroll to position [109, 0]
drag, startPoint x: 177, startPoint y: 42, endPoint x: 226, endPoint y: 43, distance: 49.4
click at [226, 43] on h5 "Confirmation: 3325575587" at bounding box center [209, 40] width 64 height 5
copy h5 "Confirmation: 3325575587"
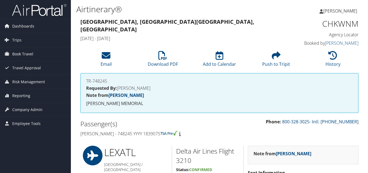
scroll to position [451, 0]
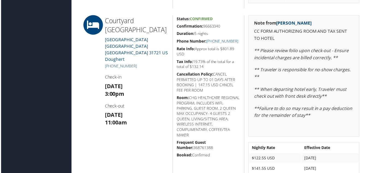
drag, startPoint x: 178, startPoint y: 25, endPoint x: 223, endPoint y: 29, distance: 45.5
click at [223, 29] on div "Status: Confirmed Confirmation: 96663340 Duration: 5 nights Phone Number: [PHON…" at bounding box center [209, 103] width 72 height 176
drag, startPoint x: 223, startPoint y: 29, endPoint x: 220, endPoint y: 29, distance: 3.3
click at [220, 29] on div "Status: Confirmed Confirmation: 96663340 Duration: 5 nights Phone Number: [PHON…" at bounding box center [209, 103] width 72 height 176
drag, startPoint x: 173, startPoint y: 25, endPoint x: 221, endPoint y: 29, distance: 48.7
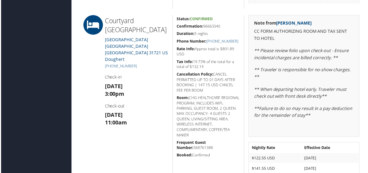
click at [221, 29] on div "Status: Confirmed Confirmation: 96663340 Duration: 5 nights Phone Number: +1 (2…" at bounding box center [209, 103] width 72 height 176
copy div "Confirmation: 96663340 Duration: 5 nights"
click at [206, 47] on h5 "Rate Info: Approx total is $801.89 USD" at bounding box center [209, 51] width 64 height 11
drag, startPoint x: 176, startPoint y: 26, endPoint x: 221, endPoint y: 28, distance: 44.7
click at [221, 28] on h5 "Confirmation: 96663340" at bounding box center [209, 26] width 64 height 5
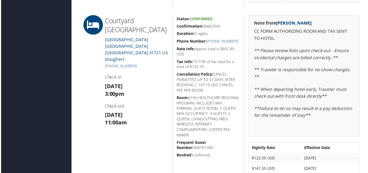
copy h5 "Confirmation: 96663340"
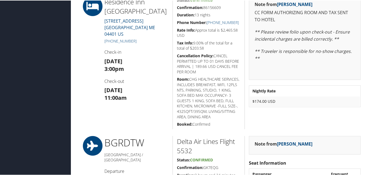
scroll to position [327, 0]
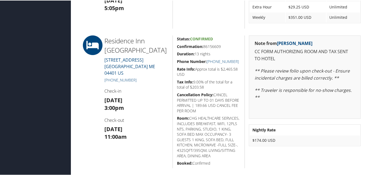
drag, startPoint x: 175, startPoint y: 48, endPoint x: 221, endPoint y: 44, distance: 45.5
click at [221, 44] on div "Status: Confirmed Confirmation: 86156609 Duration: 13 nights Phone Number: [PHO…" at bounding box center [209, 101] width 72 height 133
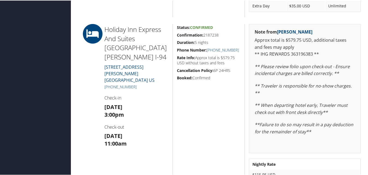
scroll to position [573, 0]
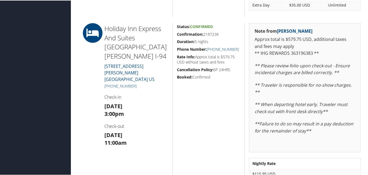
drag, startPoint x: 175, startPoint y: 34, endPoint x: 222, endPoint y: 34, distance: 46.6
click at [222, 34] on div "Status: Confirmed Confirmation: 2187238 Duration: 5 nights Phone Number: (715) …" at bounding box center [209, 104] width 72 height 162
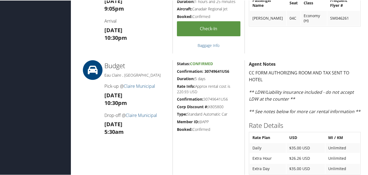
scroll to position [327, 0]
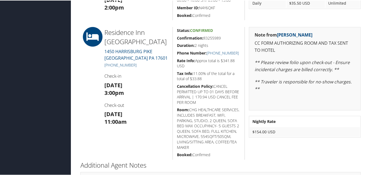
scroll to position [234, 0]
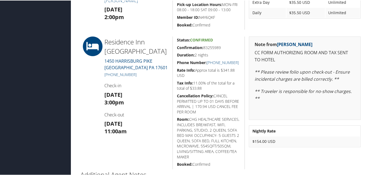
drag, startPoint x: 174, startPoint y: 46, endPoint x: 224, endPoint y: 46, distance: 49.6
click at [224, 45] on div "Status: Confirmed Confirmation: 83255989 Duration: 2 nights Phone Number: [PHON…" at bounding box center [209, 102] width 72 height 133
copy h5 "Confirmation: 83255989"
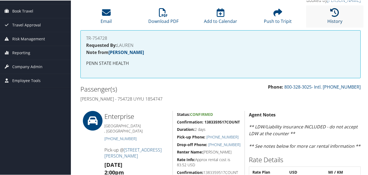
scroll to position [43, 0]
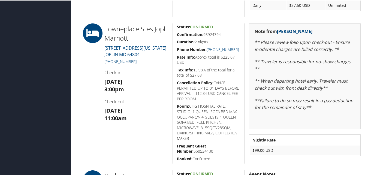
scroll to position [573, 0]
drag, startPoint x: 175, startPoint y: 33, endPoint x: 226, endPoint y: 33, distance: 50.5
click at [226, 33] on div "Status: Confirmed Confirmation: 93924394 Duration: 2 nights Phone Number: [PHON…" at bounding box center [209, 93] width 72 height 140
copy h5 "Confirmation: 93924394"
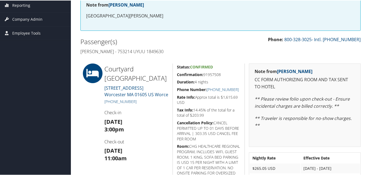
scroll to position [109, 0]
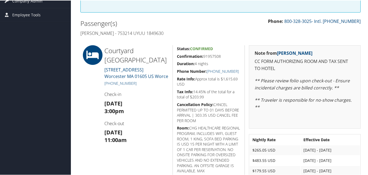
drag, startPoint x: 174, startPoint y: 57, endPoint x: 221, endPoint y: 56, distance: 47.2
click at [221, 56] on div "Status: Confirmed Confirmation: 91957508 Duration: 4 nights Phone Number: +1 (5…" at bounding box center [209, 120] width 72 height 151
copy h5 "Confirmation: 91957508"
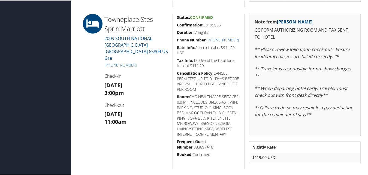
scroll to position [464, 0]
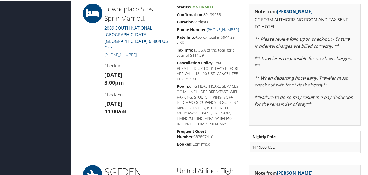
drag, startPoint x: 176, startPoint y: 16, endPoint x: 220, endPoint y: 16, distance: 44.7
click at [220, 16] on div "Status: Confirmed Confirmation: 80199956 Duration: 7 nights Phone Number: (417)…" at bounding box center [209, 80] width 72 height 155
copy h5 "Confirmation: 80199956"
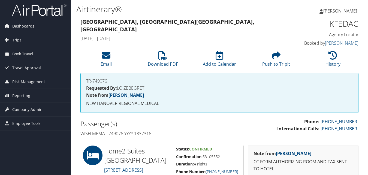
scroll to position [82, 0]
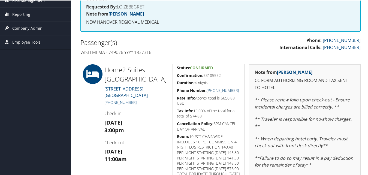
drag, startPoint x: 241, startPoint y: 98, endPoint x: 212, endPoint y: 96, distance: 28.4
copy link "[PHONE_NUMBER]"
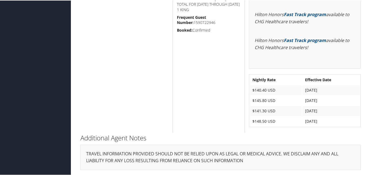
scroll to position [257, 0]
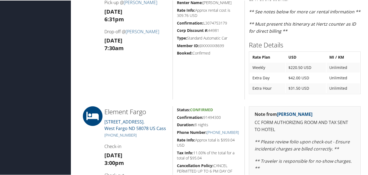
scroll to position [436, 0]
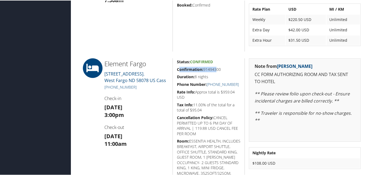
drag, startPoint x: 178, startPoint y: 69, endPoint x: 214, endPoint y: 69, distance: 36.8
click at [214, 69] on h5 "Confirmation: 91494300" at bounding box center [209, 68] width 64 height 5
drag, startPoint x: 176, startPoint y: 68, endPoint x: 220, endPoint y: 67, distance: 44.7
click at [220, 67] on div "Status: Confirmed Confirmation: 91494300 Duration: 8 nights Phone Number: (701)…" at bounding box center [209, 136] width 72 height 156
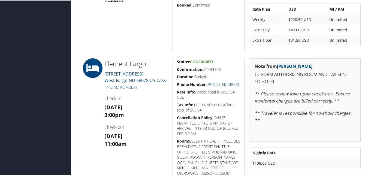
copy h5 "Confirmation: 91494300"
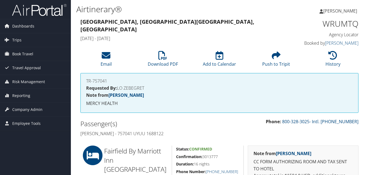
scroll to position [109, 0]
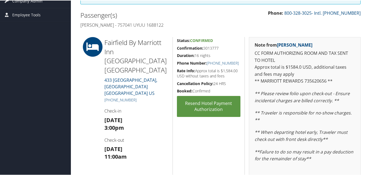
drag, startPoint x: 173, startPoint y: 49, endPoint x: 219, endPoint y: 49, distance: 46.6
click at [219, 49] on div "Status: Confirmed Confirmation: 3013777 Duration: 16 nights Phone Number: [PHON…" at bounding box center [209, 125] width 72 height 176
copy h5 "Confirmation: 3013777"
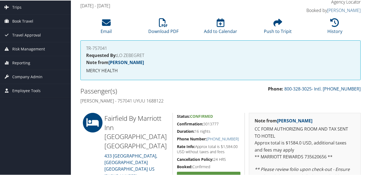
scroll to position [0, 0]
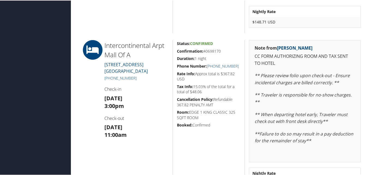
scroll to position [493, 0]
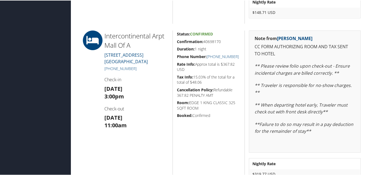
drag, startPoint x: 175, startPoint y: 41, endPoint x: 221, endPoint y: 40, distance: 45.8
click at [221, 40] on div "Status: Confirmed Confirmation: 40698170 Duration: 1 night Phone Number: +1 (61…" at bounding box center [209, 107] width 72 height 155
copy h5 "Confirmation: 40698170"
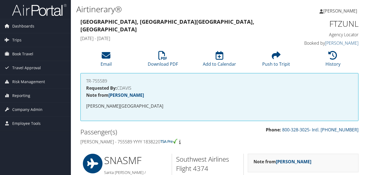
scroll to position [355, 0]
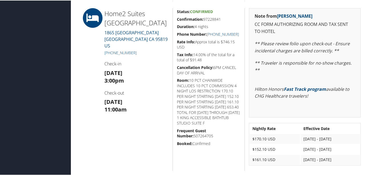
drag, startPoint x: 175, startPoint y: 20, endPoint x: 220, endPoint y: 19, distance: 45.6
click at [220, 19] on div "Status: Confirmed Confirmation: 97228841 Duration: 4 nights Phone Number: +1 (9…" at bounding box center [209, 89] width 72 height 163
copy h5 "Confirmation: 97228841"
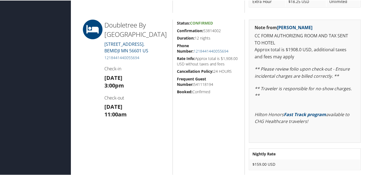
scroll to position [245, 0]
drag, startPoint x: 176, startPoint y: 29, endPoint x: 221, endPoint y: 28, distance: 45.3
click at [221, 28] on h5 "Confirmation: 53814002" at bounding box center [209, 29] width 64 height 5
copy h5 "Confirmation: 53814002"
